Goal: Find specific fact: Locate a discrete piece of known information

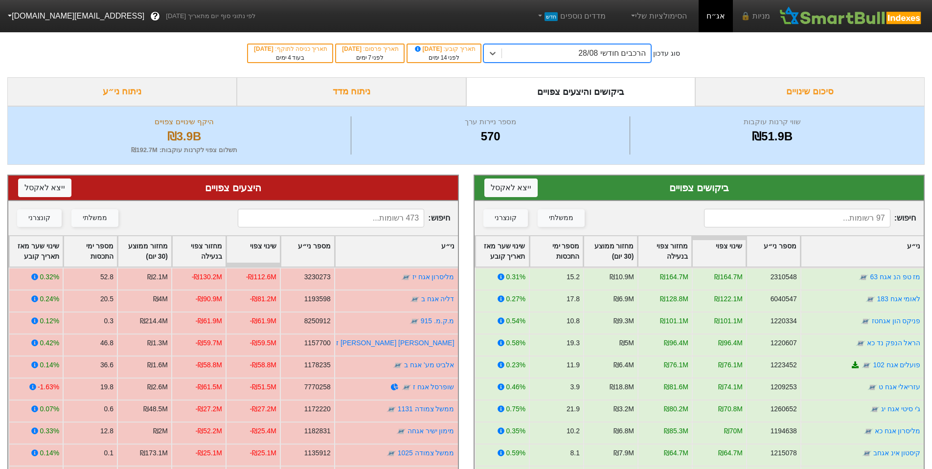
click at [582, 51] on div "הרכבים חודשי 28/08" at bounding box center [576, 54] width 149 height 18
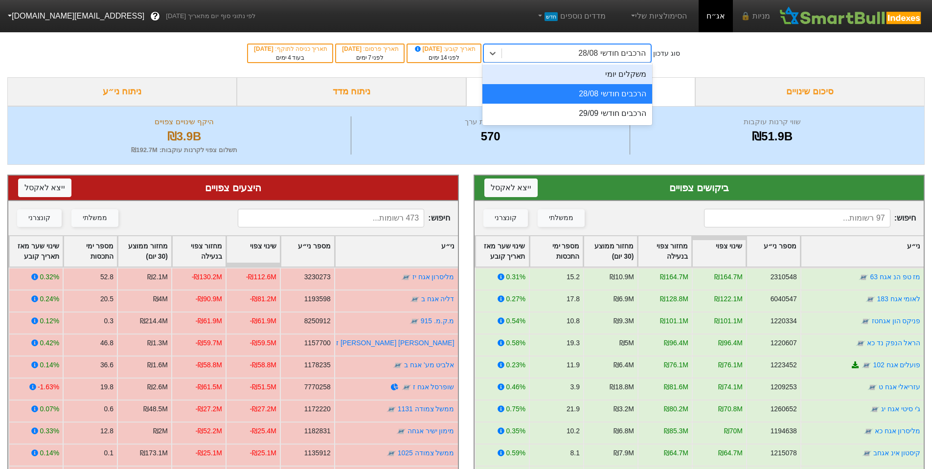
click at [600, 78] on div "משקלים יומי" at bounding box center [567, 75] width 170 height 20
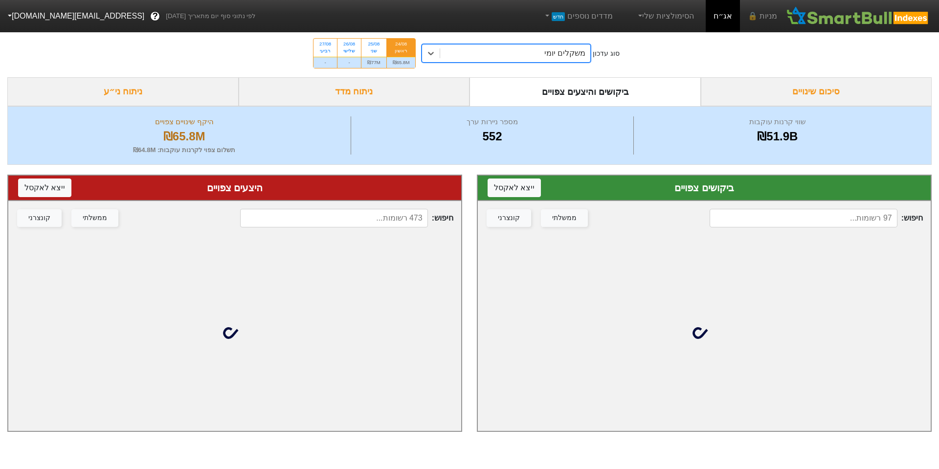
click at [790, 216] on input at bounding box center [804, 218] width 188 height 19
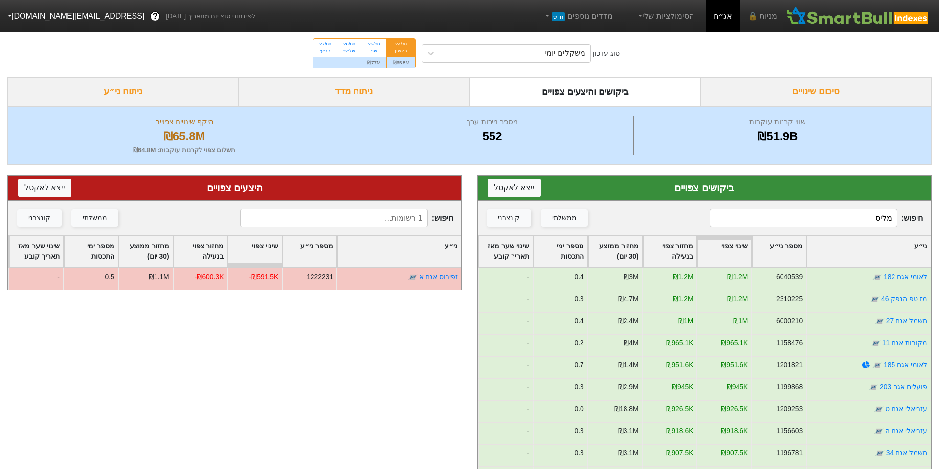
type input "מליסר"
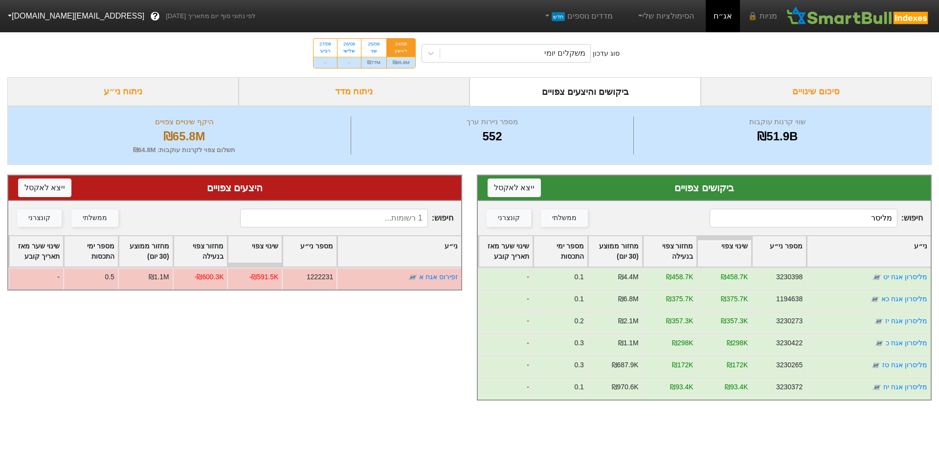
drag, startPoint x: 782, startPoint y: 218, endPoint x: 932, endPoint y: 216, distance: 149.7
click at [931, 219] on div "ביקושים צפויים ייצא ל אקסל חיפוש : מליסר ממשלתי קונצרני ני״ע מספר ני״ע שינוי צפ…" at bounding box center [705, 288] width 470 height 246
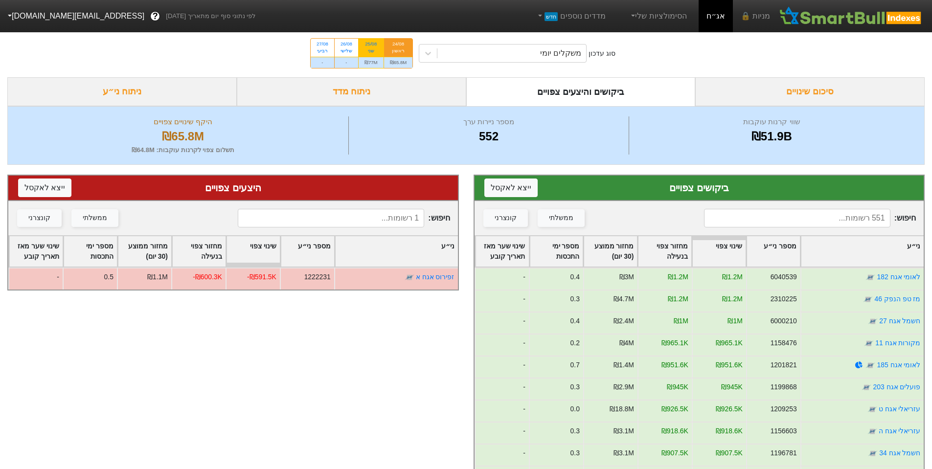
click at [374, 40] on div "25/08 שני" at bounding box center [371, 48] width 25 height 18
click at [371, 40] on input "25/08 שני ₪77M" at bounding box center [367, 42] width 6 height 6
radio input "true"
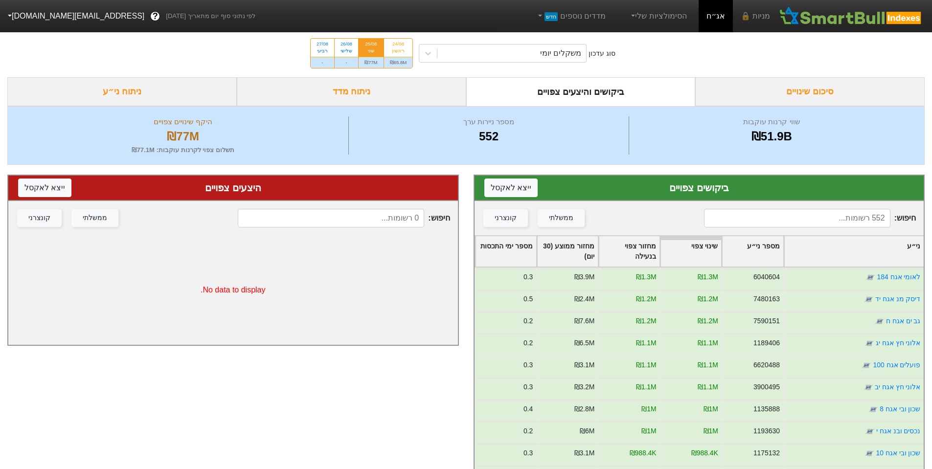
click at [861, 221] on input at bounding box center [797, 218] width 186 height 19
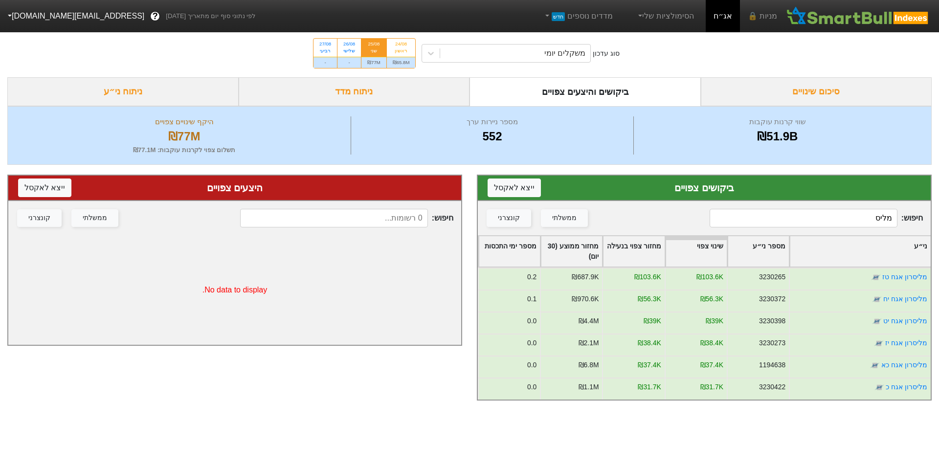
type input "מליס"
